Goal: Navigation & Orientation: Find specific page/section

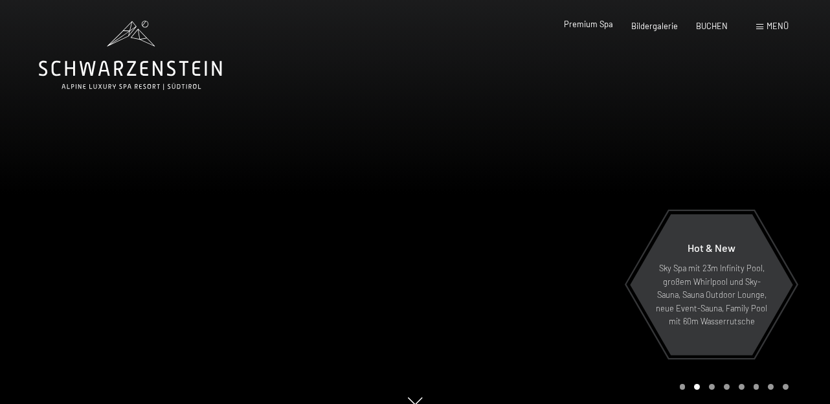
click at [587, 23] on span "Premium Spa" at bounding box center [588, 24] width 49 height 10
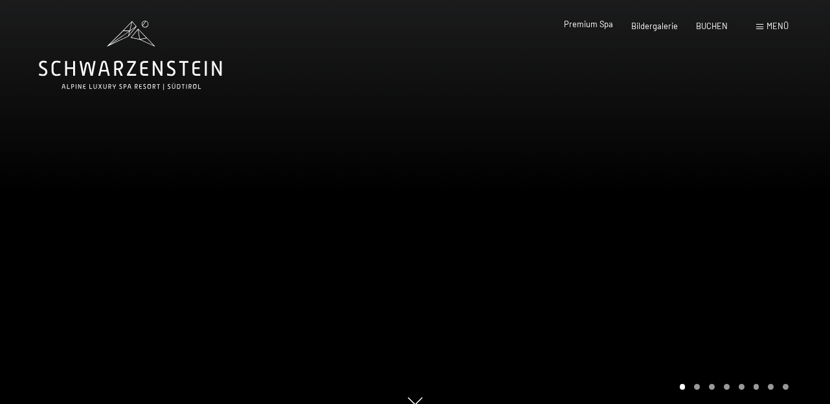
click at [597, 24] on span "Premium Spa" at bounding box center [588, 24] width 49 height 10
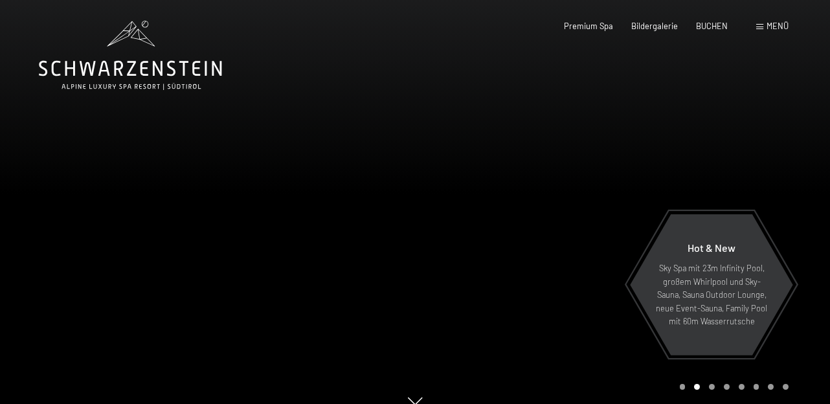
click at [710, 386] on div "Carousel Page 3" at bounding box center [712, 387] width 6 height 6
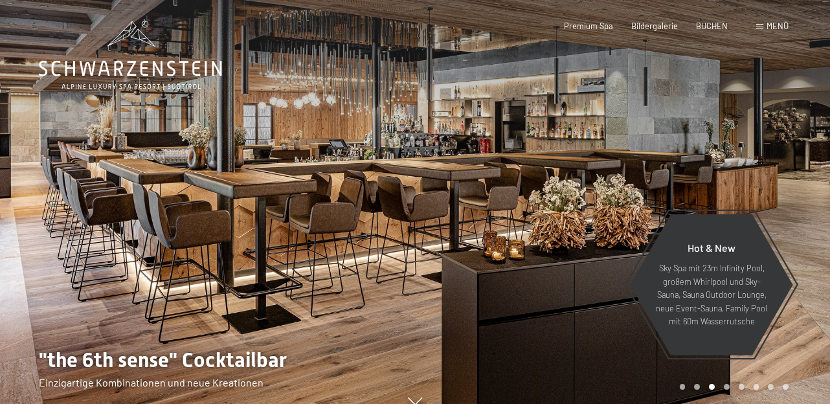
click at [724, 386] on div "Carousel Page 4" at bounding box center [727, 387] width 6 height 6
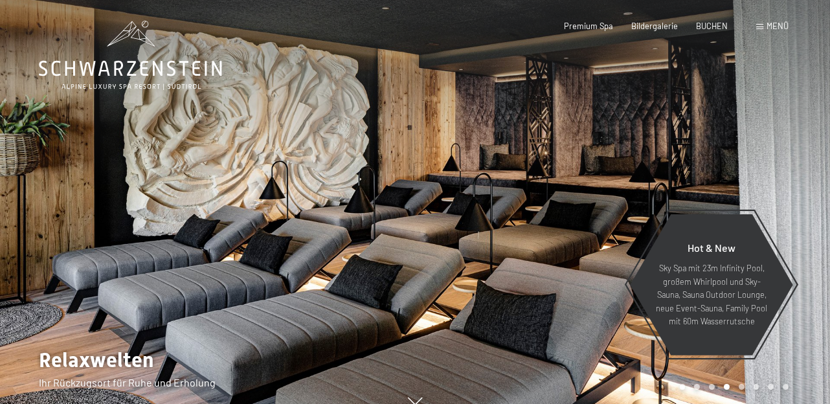
drag, startPoint x: 743, startPoint y: 387, endPoint x: 758, endPoint y: 387, distance: 15.5
click at [743, 387] on div "Carousel Page 5" at bounding box center [742, 387] width 6 height 6
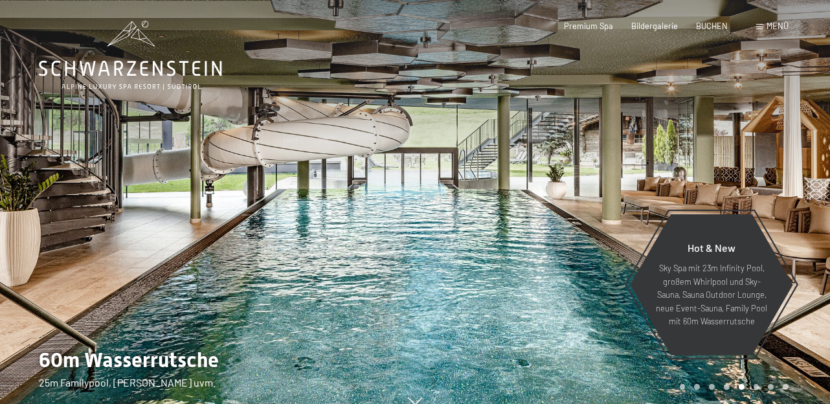
click at [755, 387] on div "Carousel Page 6" at bounding box center [757, 387] width 6 height 6
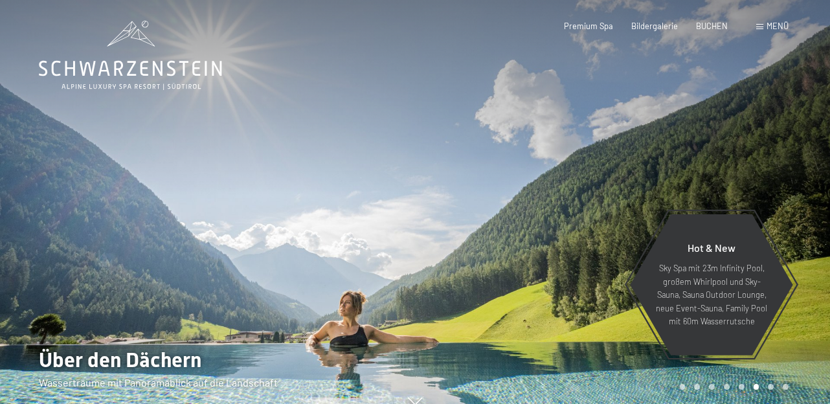
click at [683, 389] on div "Carousel Page 1" at bounding box center [683, 387] width 6 height 6
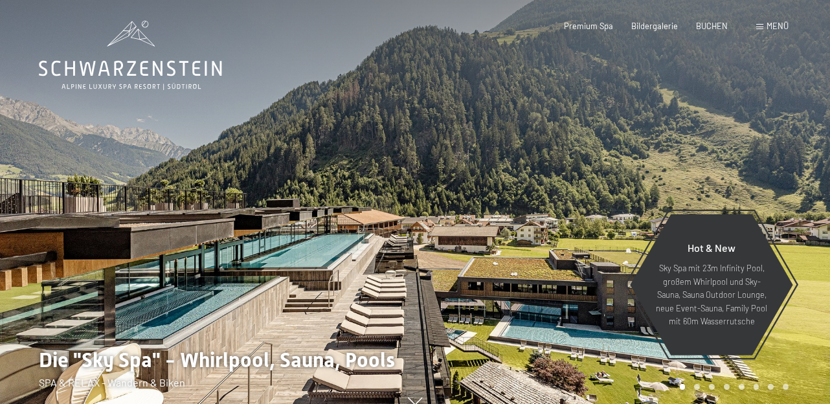
click at [683, 389] on div "Carousel Page 1 (Current Slide)" at bounding box center [683, 387] width 6 height 6
click at [695, 386] on div "Carousel Page 2" at bounding box center [697, 387] width 6 height 6
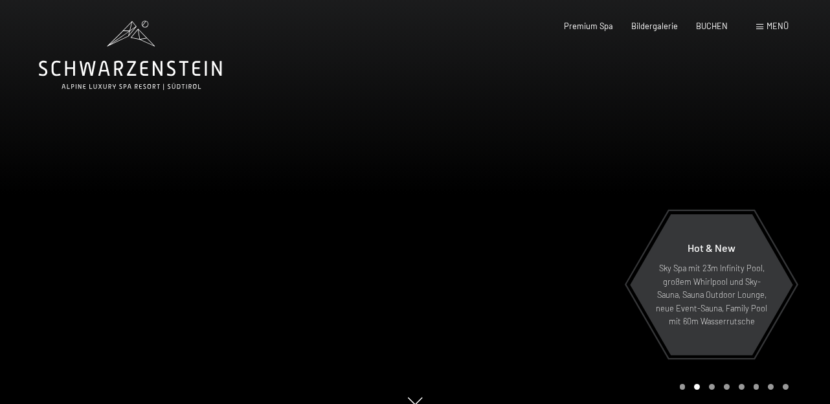
click at [713, 387] on div "Carousel Page 3" at bounding box center [712, 387] width 6 height 6
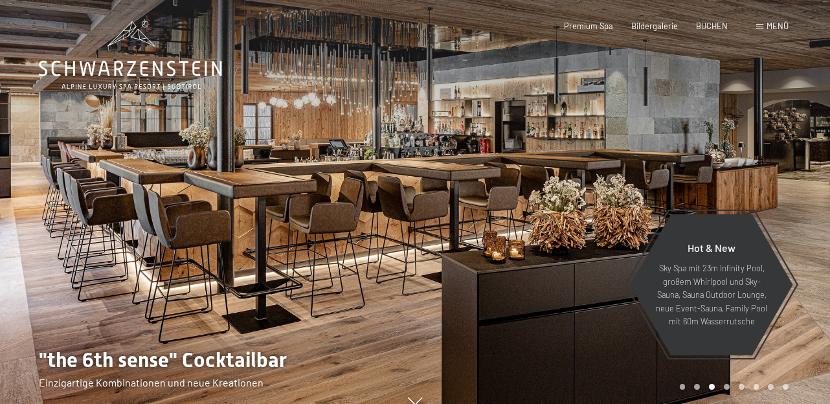
click at [727, 386] on div "Carousel Page 4" at bounding box center [727, 387] width 6 height 6
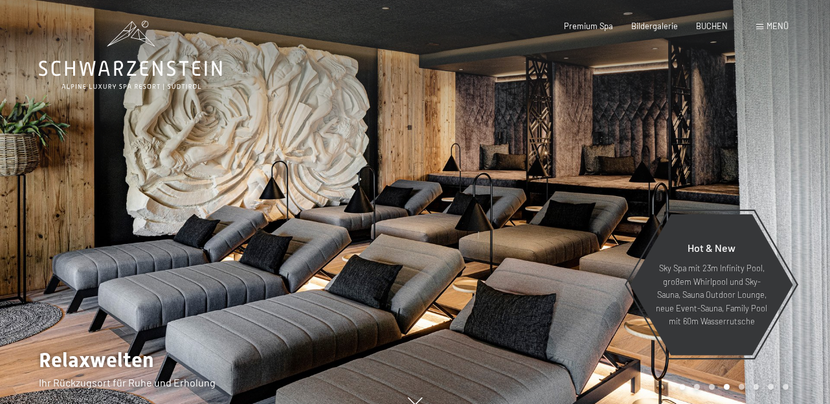
click at [682, 389] on div "Carousel Page 1" at bounding box center [683, 387] width 6 height 6
